Goal: Use online tool/utility: Utilize a website feature to perform a specific function

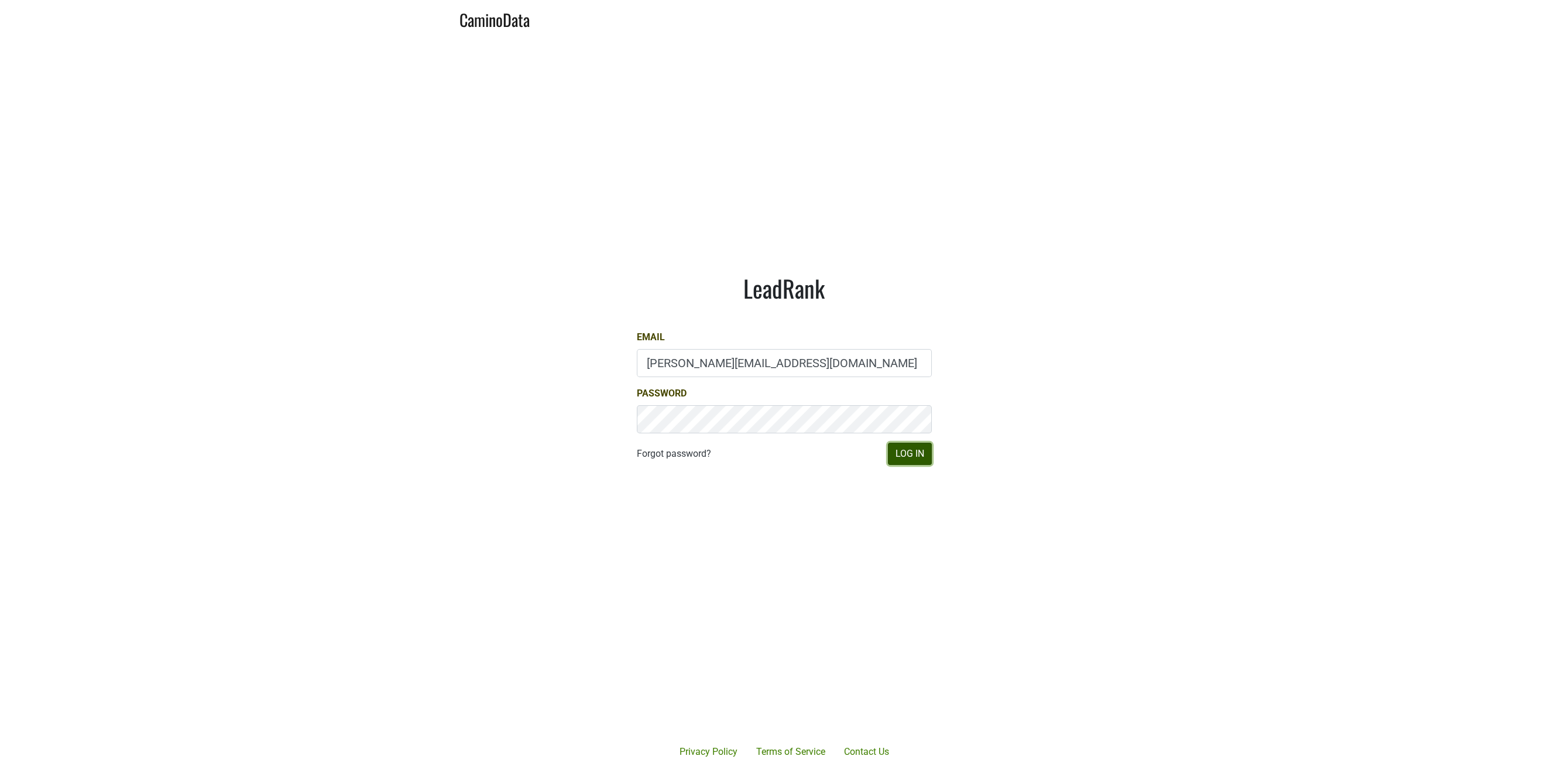
click at [908, 454] on button "Log In" at bounding box center [910, 454] width 44 height 22
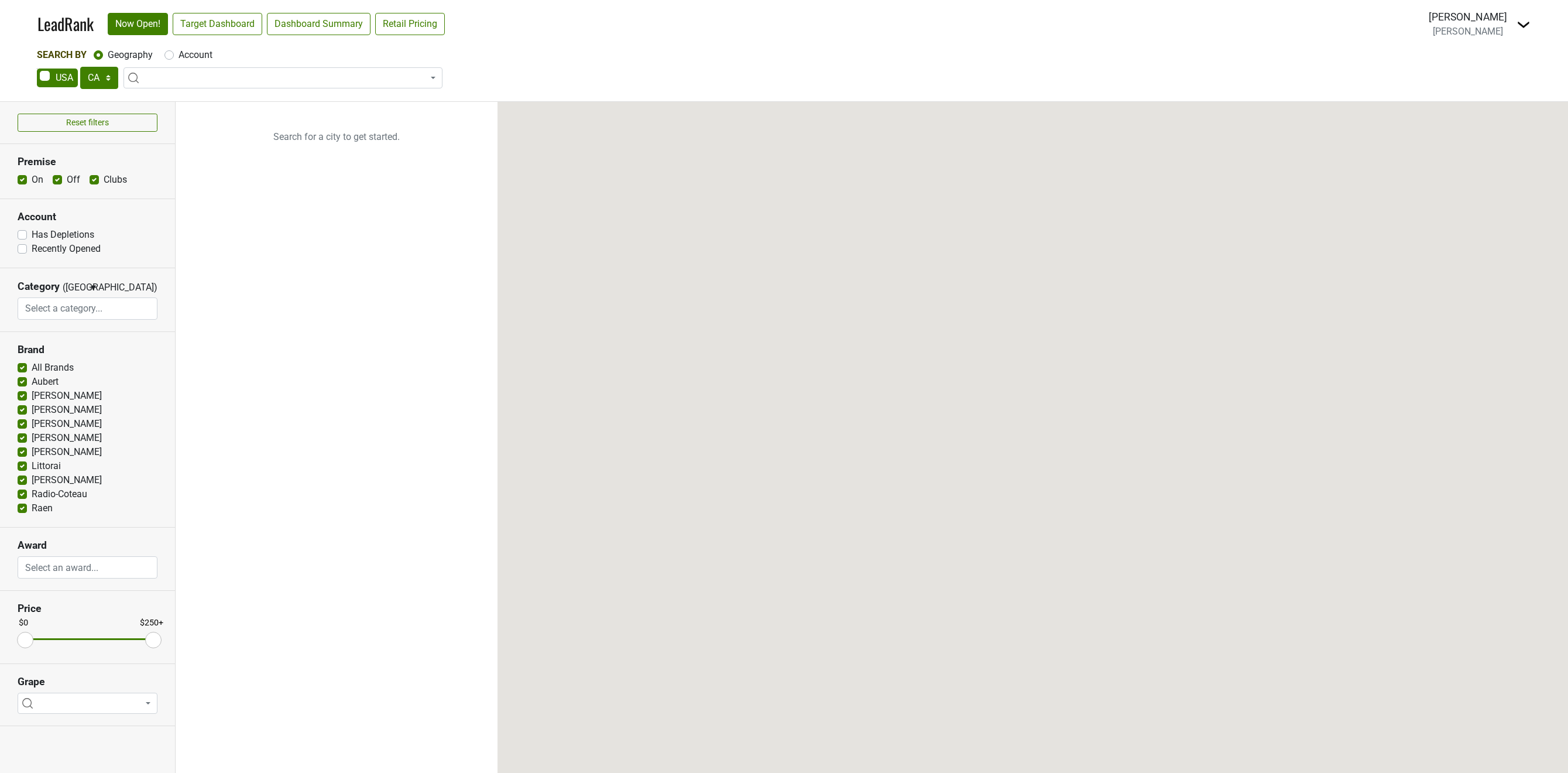
select select "CA"
select select
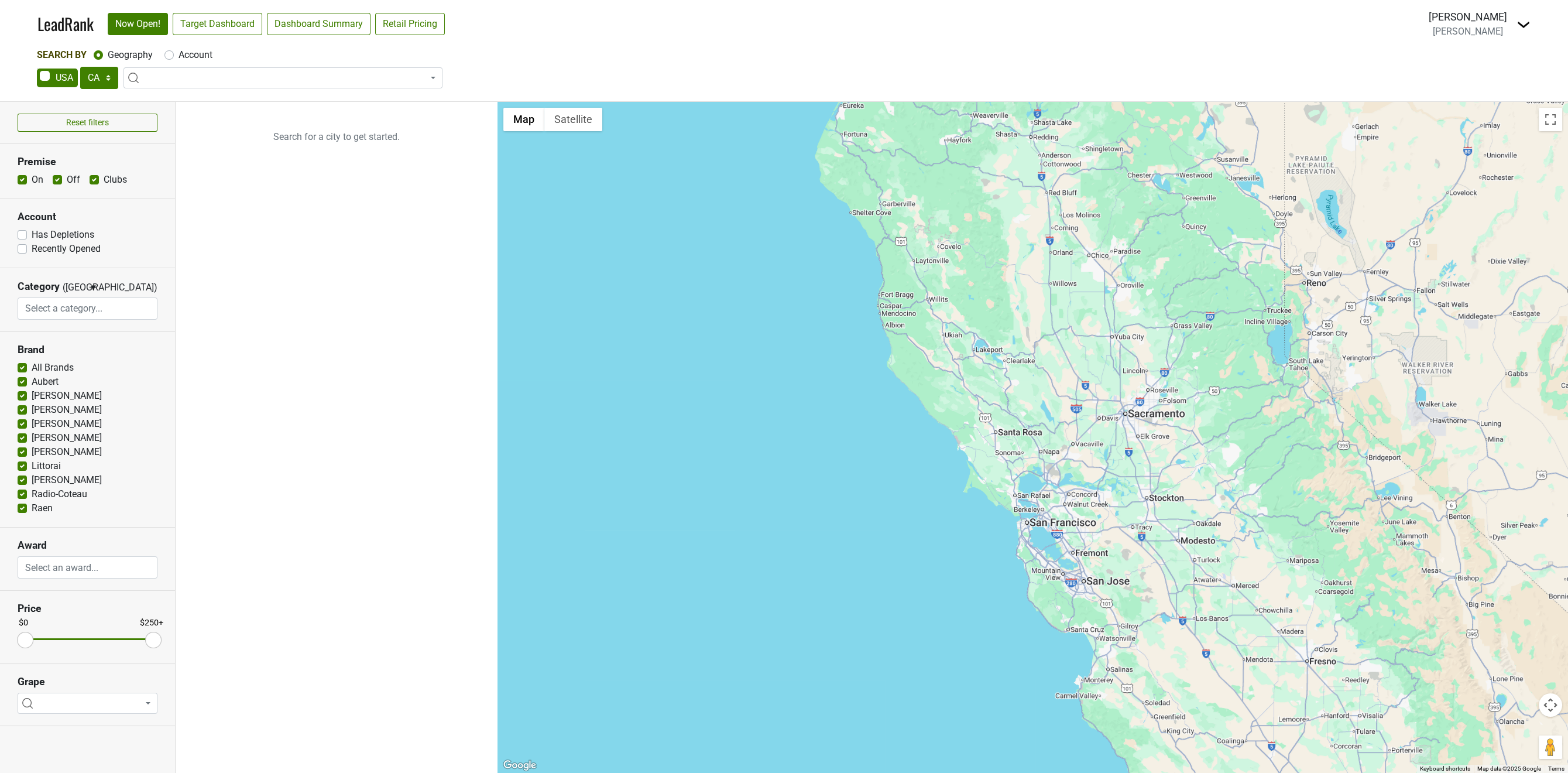
click at [87, 13] on link "LeadRank" at bounding box center [65, 24] width 56 height 25
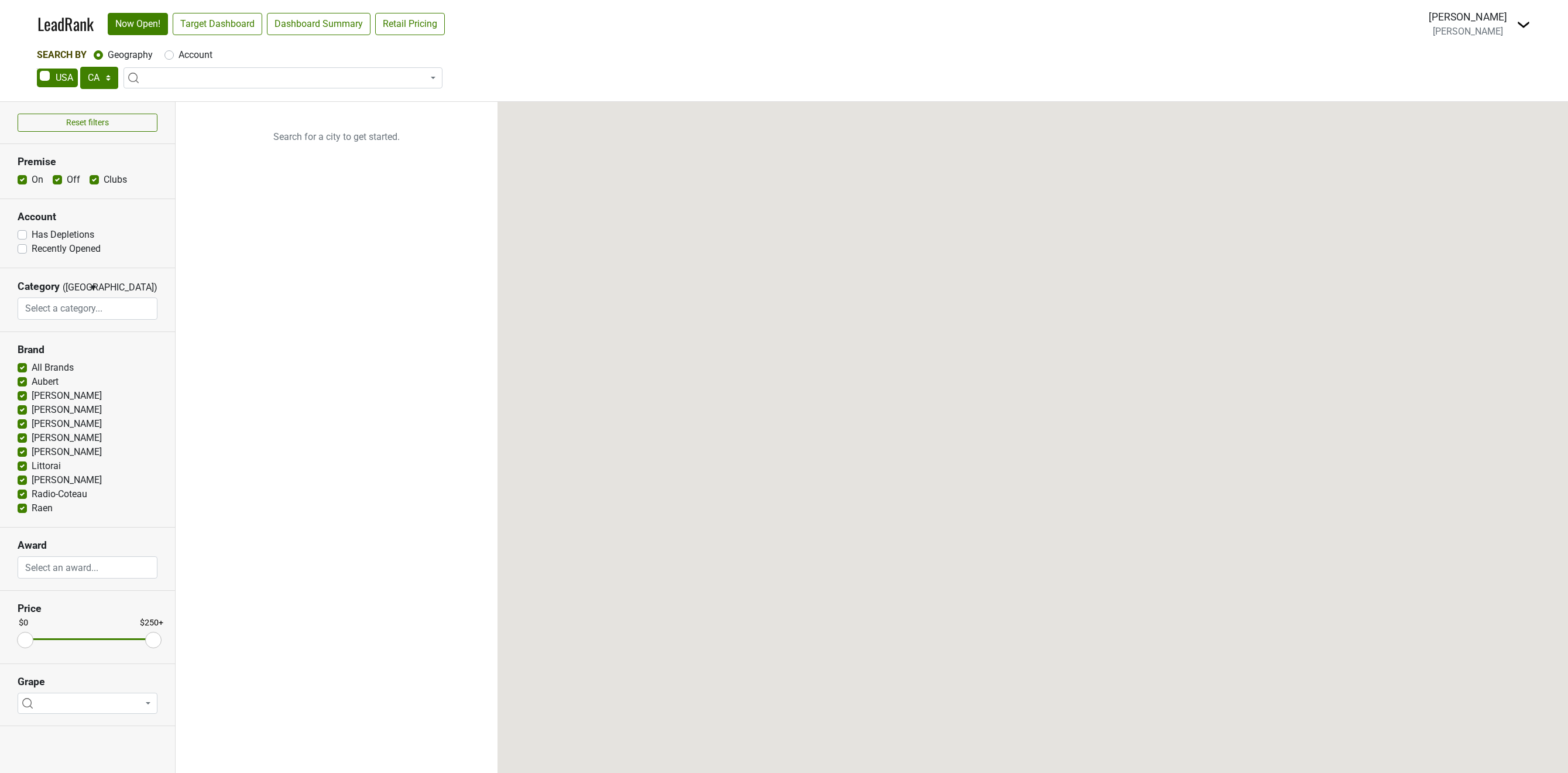
select select "CA"
select select
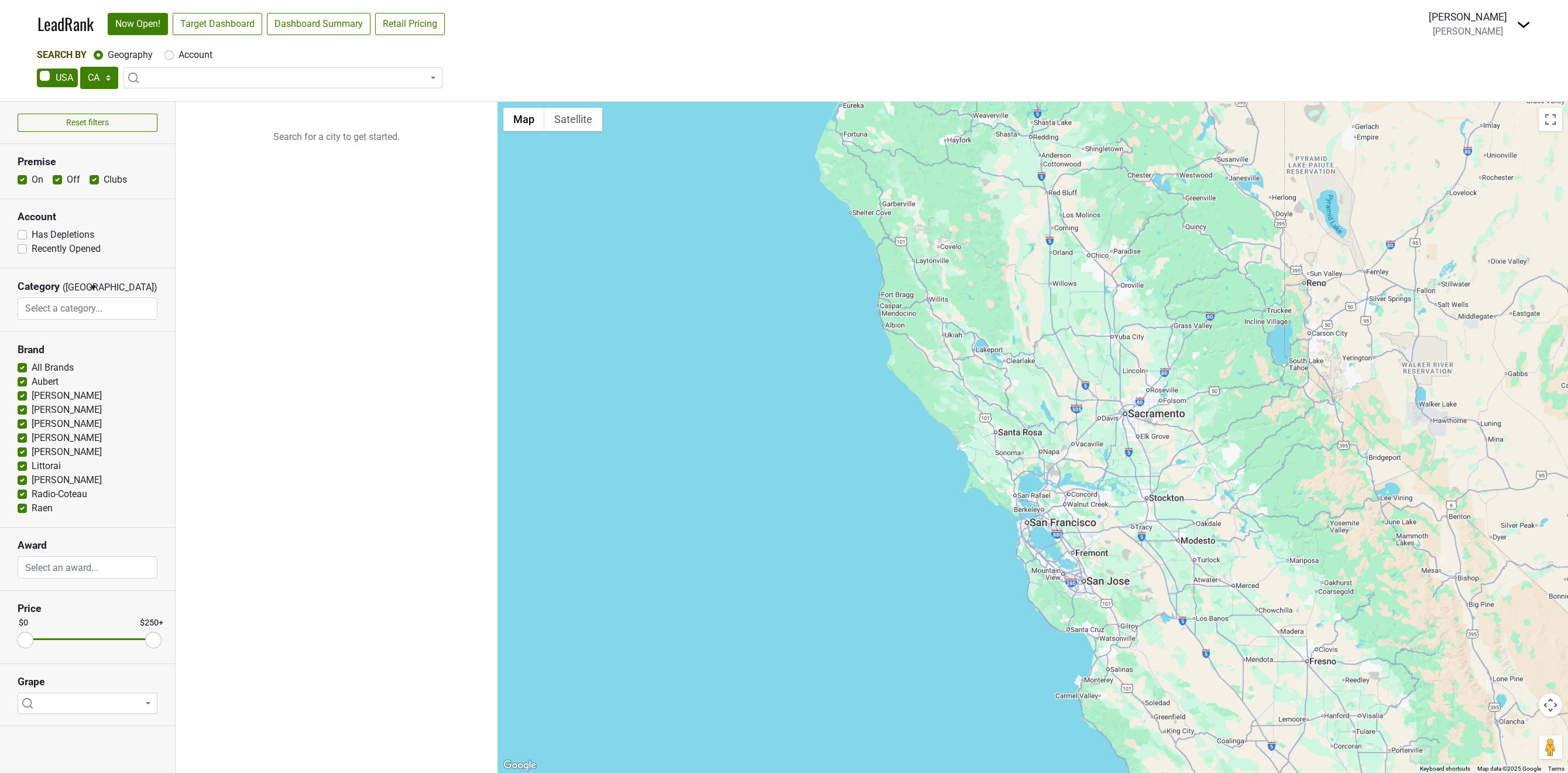
click at [1473, 23] on div "[PERSON_NAME]" at bounding box center [1467, 17] width 79 height 15
click at [1473, 35] on span "[PERSON_NAME]" at bounding box center [1468, 31] width 70 height 11
click at [1517, 27] on img at bounding box center [1523, 24] width 14 height 14
click at [1496, 62] on link "Open Breakdown" at bounding box center [1481, 66] width 98 height 19
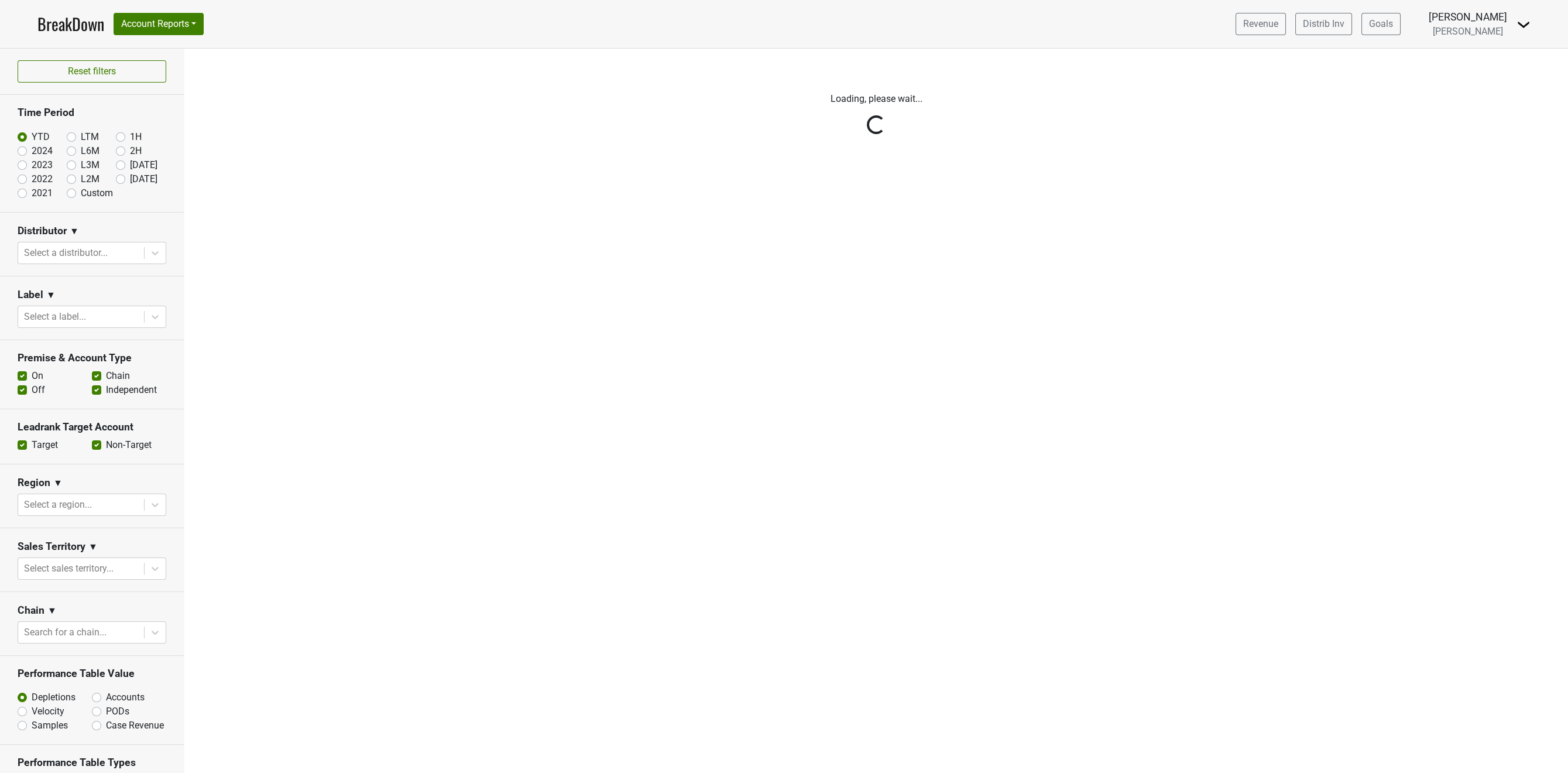
click at [151, 507] on div "Reset filters Time Period YTD LTM 1H 2024 L6M 2H 2023 L3M [DATE] '25 2022 L2M A…" at bounding box center [92, 410] width 184 height 725
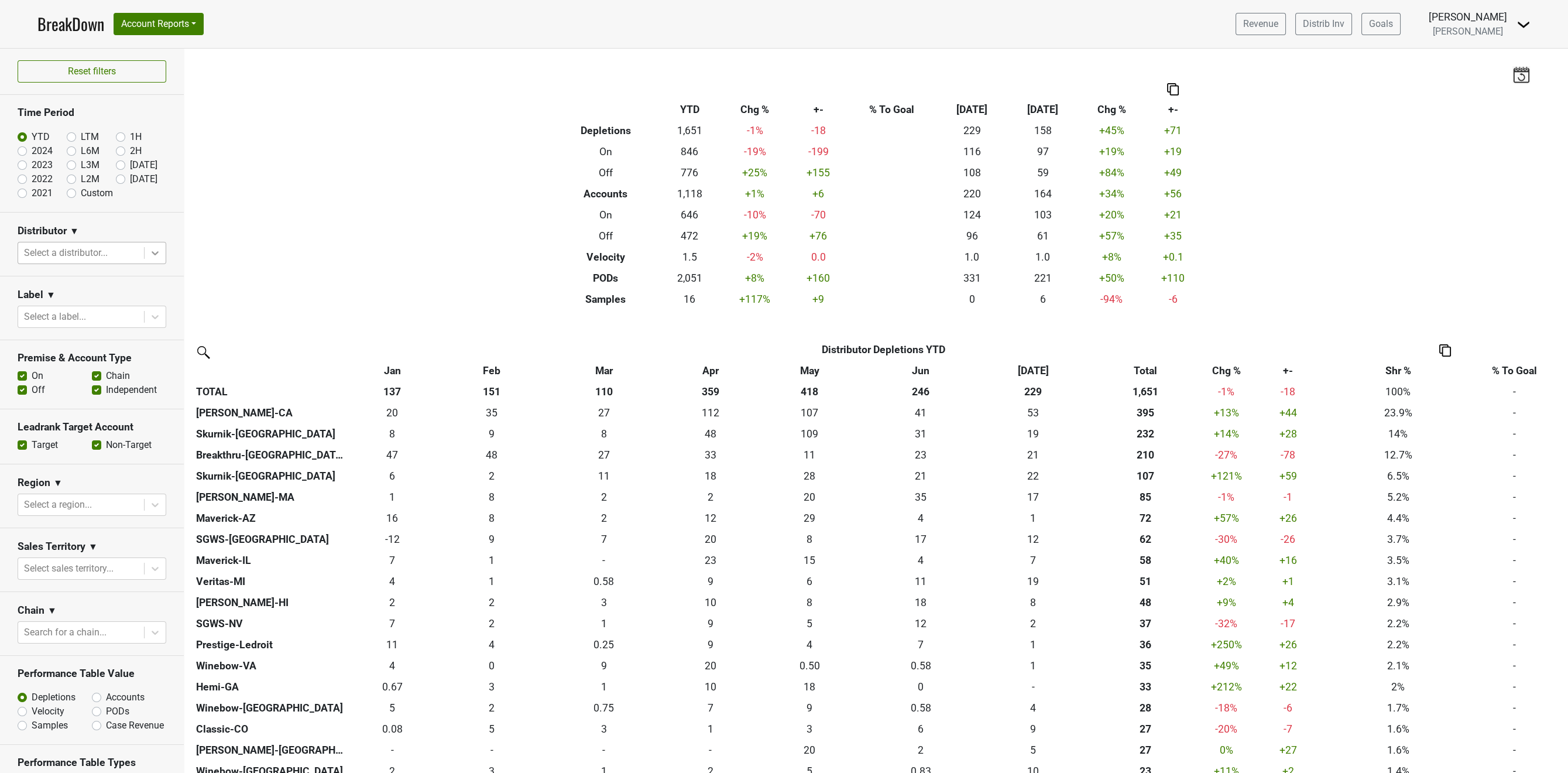
click at [153, 252] on icon at bounding box center [155, 253] width 12 height 12
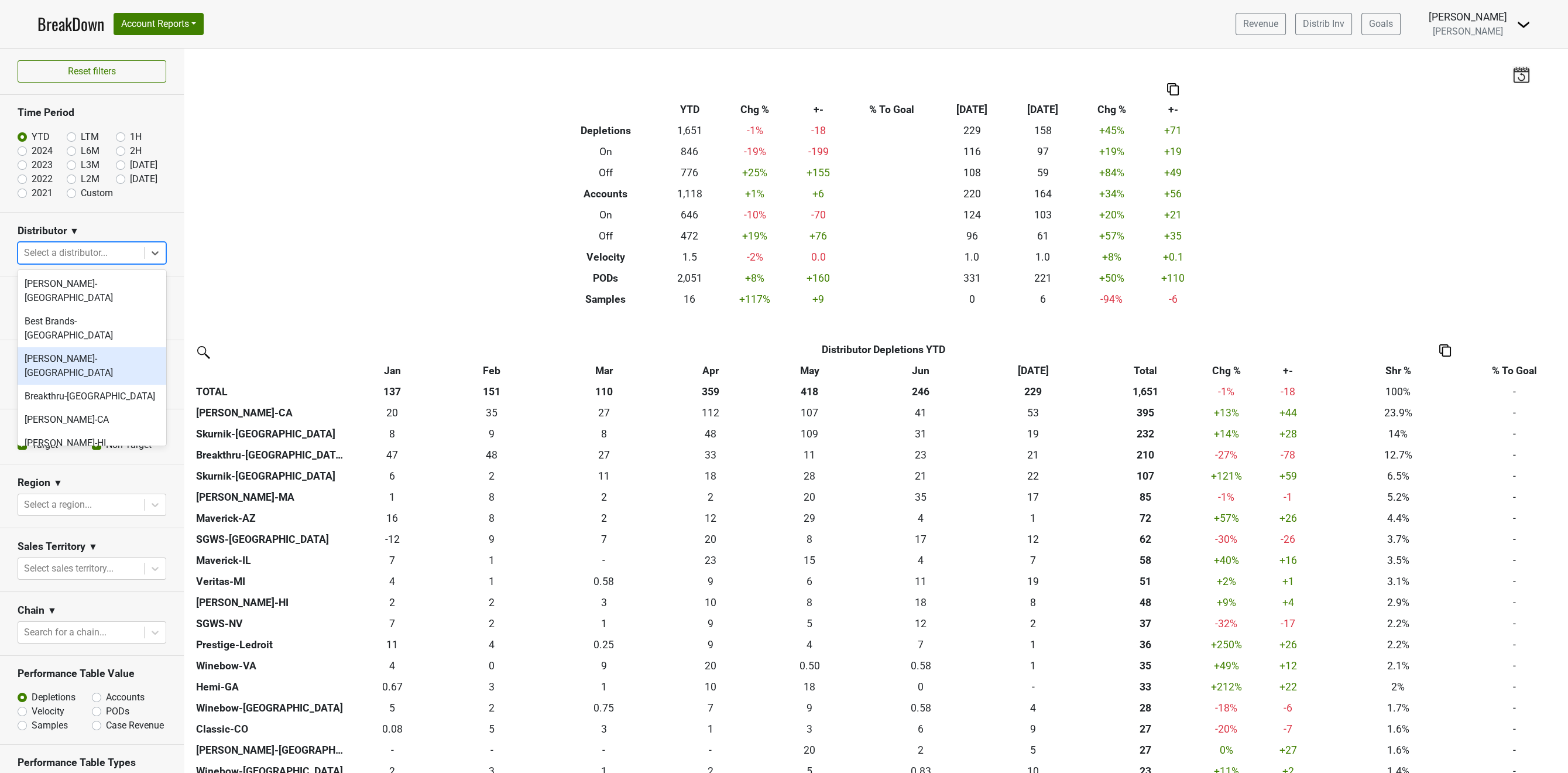
click at [83, 347] on div "[PERSON_NAME]-[GEOGRAPHIC_DATA]" at bounding box center [92, 366] width 149 height 37
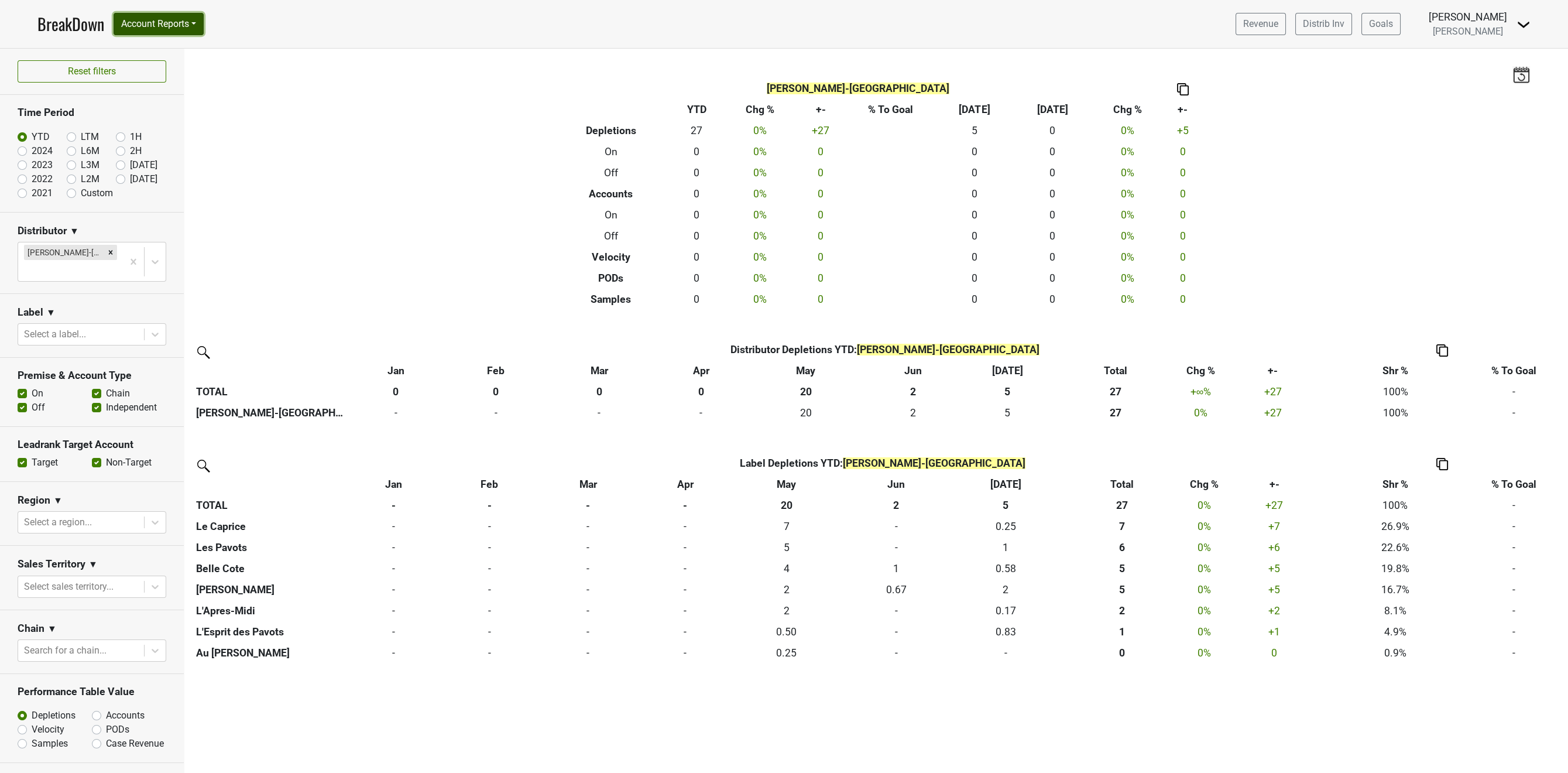
click at [143, 29] on button "Account Reports" at bounding box center [158, 24] width 90 height 22
click at [152, 51] on link "SuperRanker" at bounding box center [166, 51] width 103 height 19
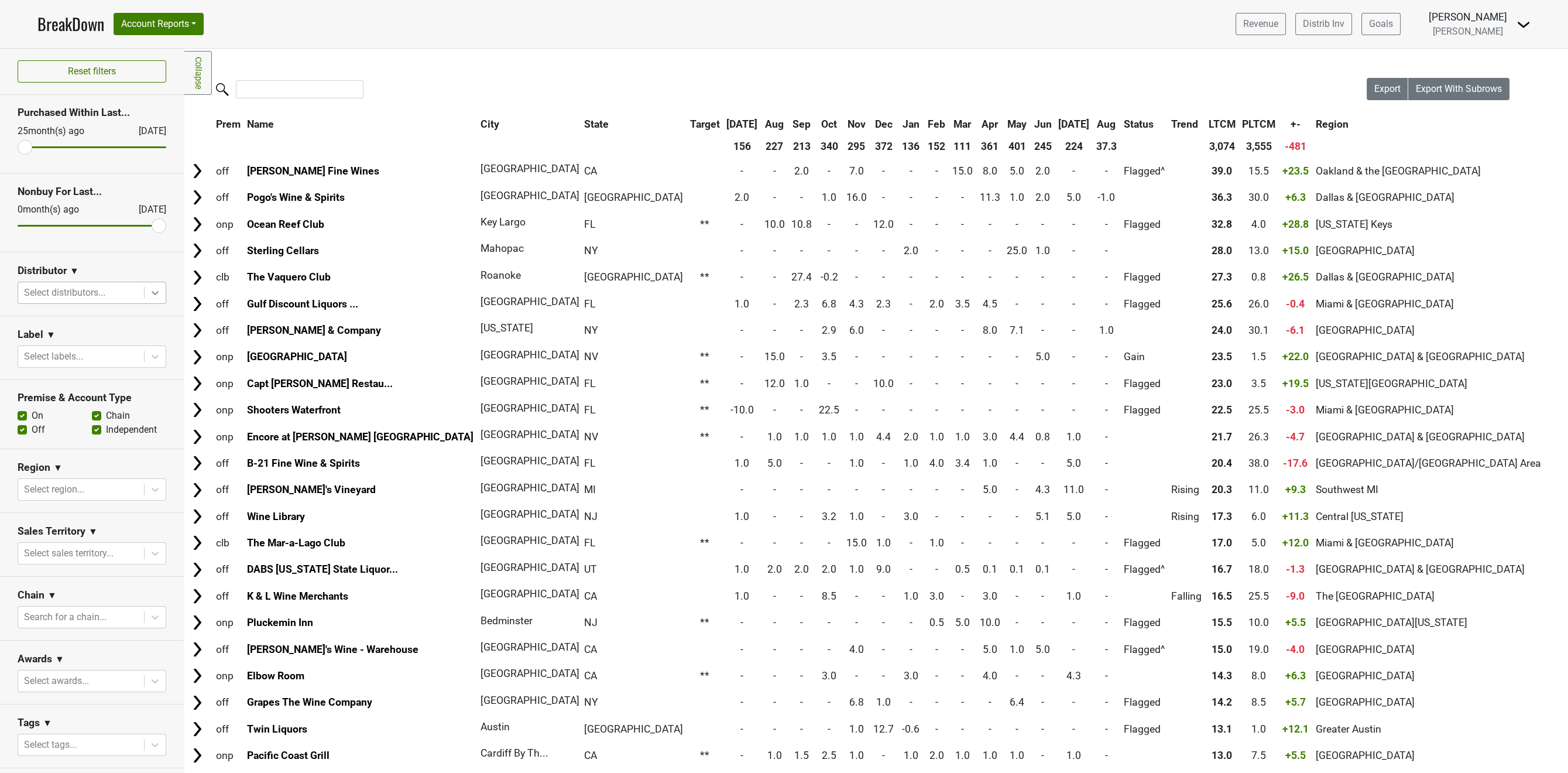
click at [155, 294] on icon at bounding box center [155, 293] width 12 height 12
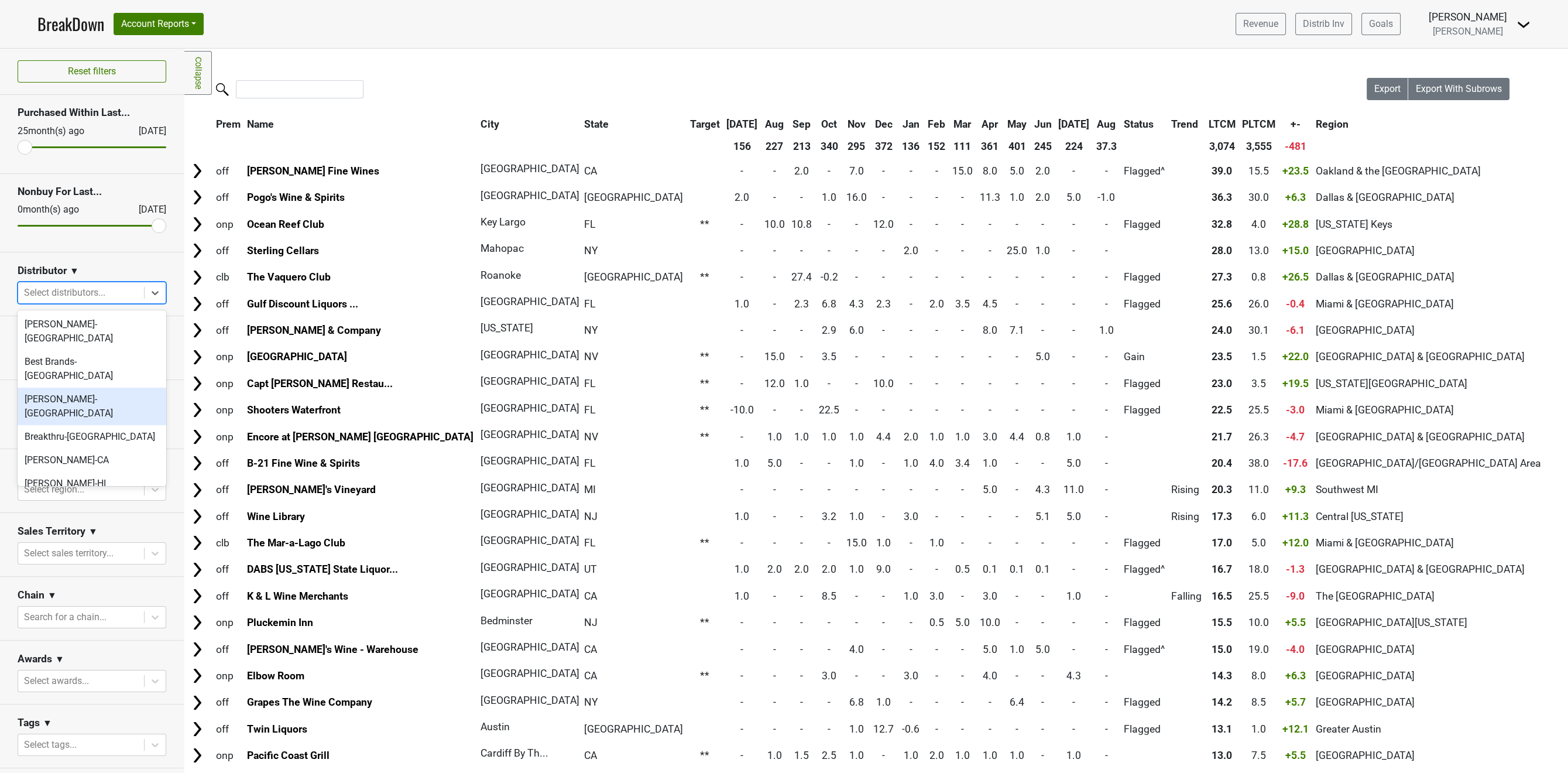
click at [65, 388] on div "[PERSON_NAME]-[GEOGRAPHIC_DATA]" at bounding box center [92, 406] width 149 height 37
